Goal: Information Seeking & Learning: Learn about a topic

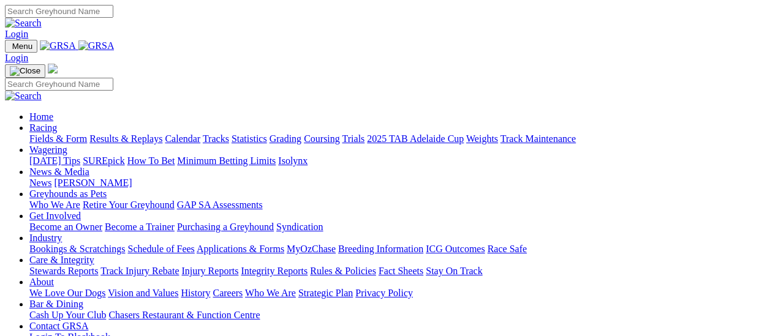
click at [62, 134] on link "Fields & Form" at bounding box center [58, 139] width 58 height 10
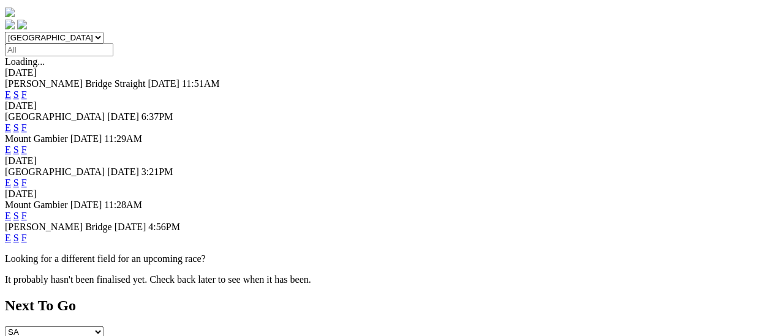
scroll to position [306, 0]
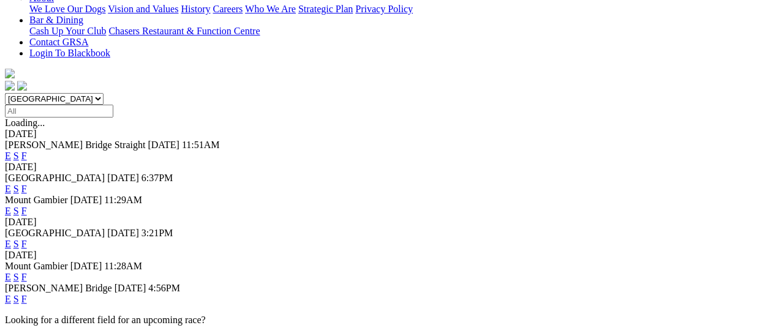
click at [27, 294] on link "F" at bounding box center [24, 299] width 6 height 10
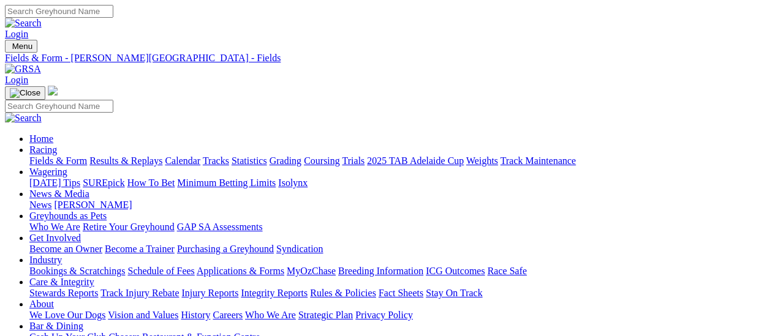
click at [33, 156] on link "Fields & Form" at bounding box center [58, 161] width 58 height 10
click at [129, 156] on link "Results & Replays" at bounding box center [125, 161] width 73 height 10
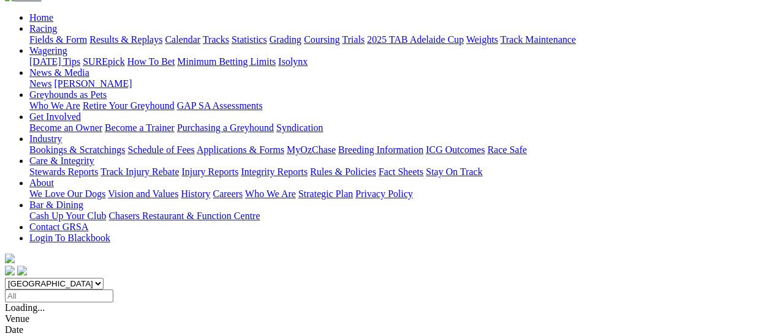
scroll to position [123, 0]
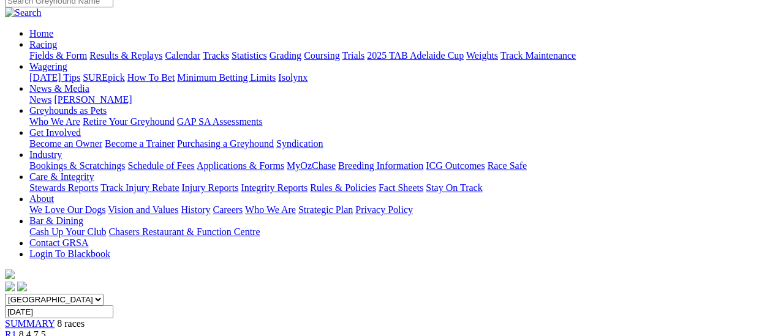
scroll to position [123, 0]
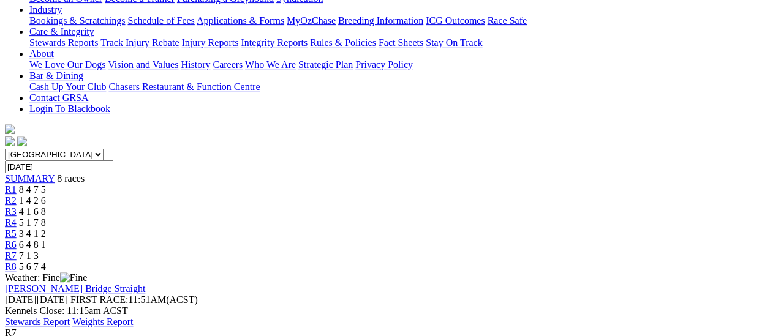
scroll to position [123, 0]
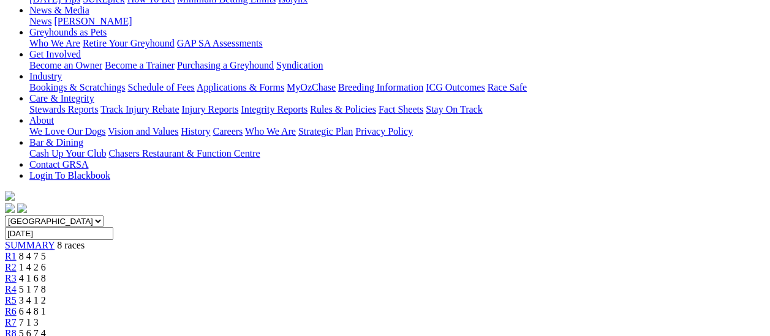
scroll to position [123, 0]
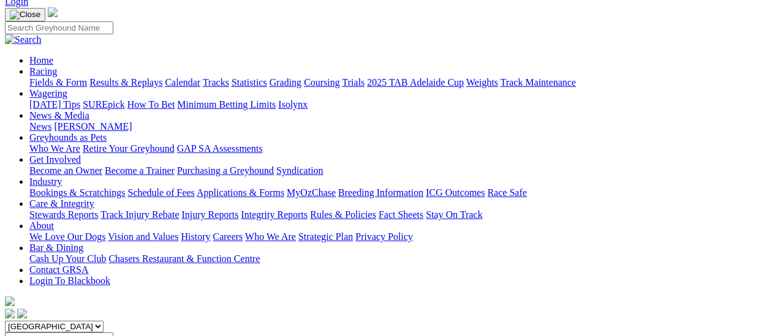
scroll to position [61, 0]
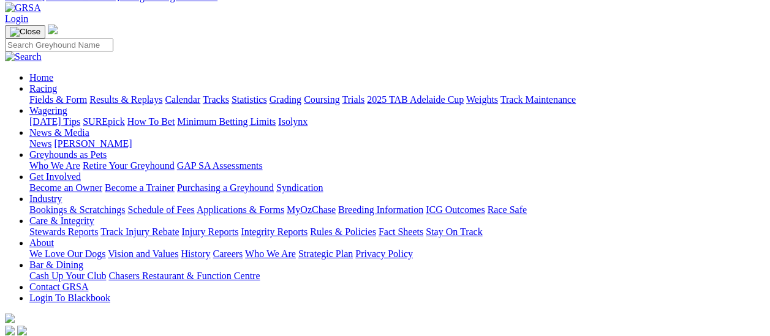
click at [38, 94] on link "Fields & Form" at bounding box center [58, 99] width 58 height 10
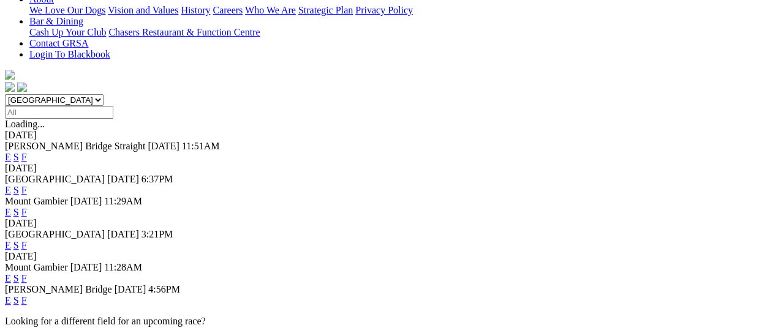
scroll to position [306, 0]
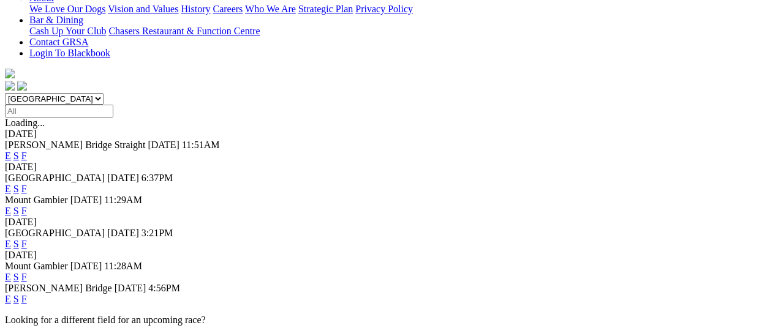
click at [27, 294] on link "F" at bounding box center [24, 299] width 6 height 10
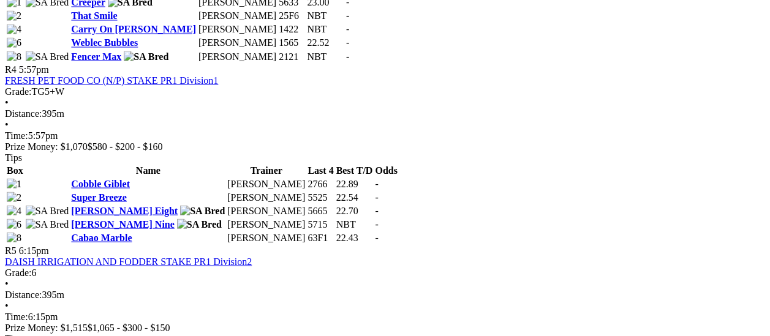
scroll to position [1103, 0]
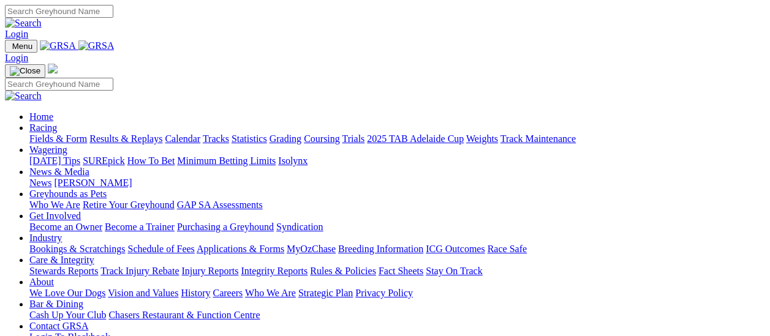
click at [58, 134] on link "Fields & Form" at bounding box center [58, 139] width 58 height 10
